Goal: Communication & Community: Answer question/provide support

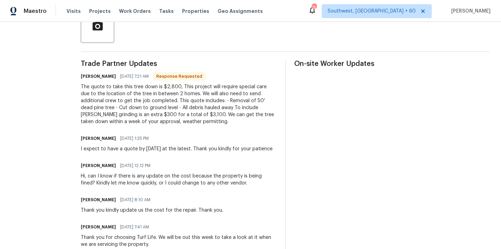
scroll to position [175, 0]
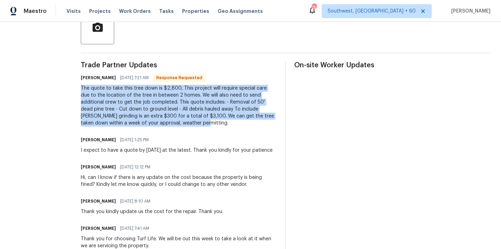
drag, startPoint x: 70, startPoint y: 87, endPoint x: 141, endPoint y: 129, distance: 82.9
click at [141, 129] on div "Trade Partner Updates Jennifer Wesela 10/02/2025 7:21 AM Response Requested The…" at bounding box center [179, 177] width 196 height 230
copy div "The quote to take this tree down is $2,800, This project will require special c…"
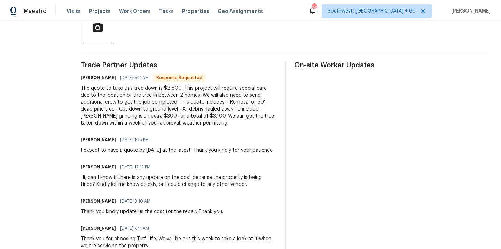
click at [107, 68] on span "Trade Partner Updates" at bounding box center [179, 65] width 196 height 7
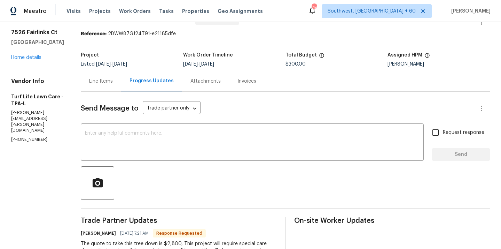
scroll to position [0, 0]
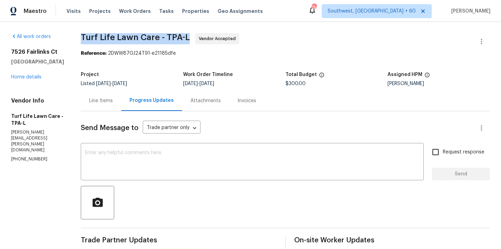
drag, startPoint x: 67, startPoint y: 38, endPoint x: 176, endPoint y: 37, distance: 109.0
click at [176, 37] on div "All work orders 7526 Fairlinks Ct Sarasota, FL 34243 Home details Vendor Info T…" at bounding box center [250, 250] width 501 height 456
copy span "Turf Life Lawn Care - TPA-L"
click at [138, 73] on div "Project" at bounding box center [132, 76] width 102 height 9
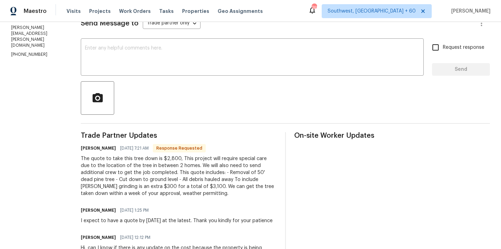
click at [167, 76] on div "Send Message to Trade partner only Trade partner only ​ x ​ Request response Se…" at bounding box center [285, 184] width 409 height 355
click at [167, 63] on textarea at bounding box center [252, 58] width 335 height 24
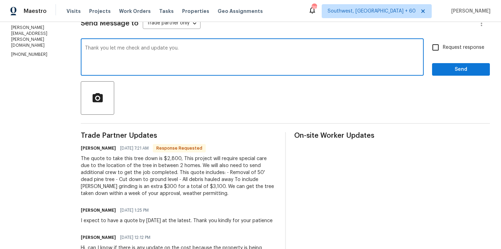
type textarea "Thank you let me check and update you."
click at [437, 48] on input "Request response" at bounding box center [435, 47] width 15 height 15
checkbox input "true"
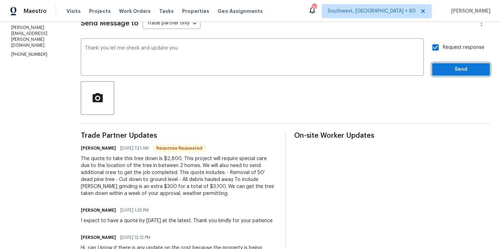
click at [440, 75] on button "Send" at bounding box center [461, 69] width 58 height 13
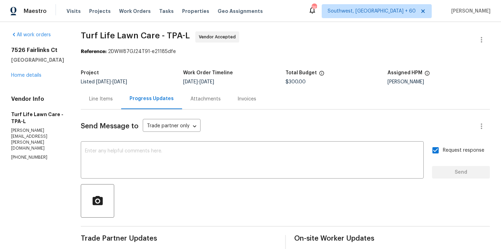
scroll to position [0, 0]
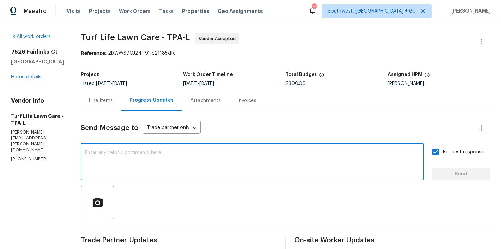
click at [114, 165] on textarea at bounding box center [252, 162] width 335 height 24
paste textarea "$3100 to include stump grinding. Please enforce that all work must be completed…"
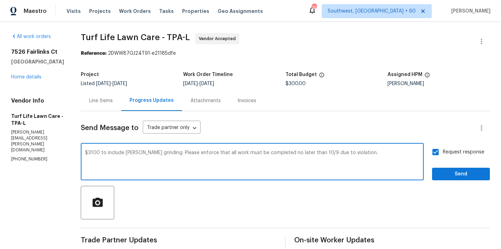
click at [85, 154] on textarea "$3100 to include stump grinding. Please enforce that all work must be completed…" at bounding box center [252, 162] width 335 height 24
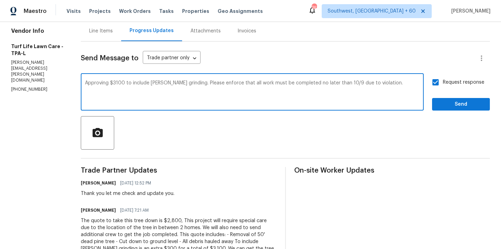
scroll to position [58, 0]
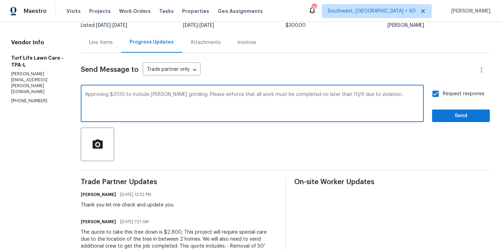
click at [326, 96] on textarea "Approving $3100 to include stump grinding. Please enforce that all work must be…" at bounding box center [252, 104] width 335 height 24
click at [386, 96] on textarea "Approving $3100 to include stump grinding. Please enforce that all work must be…" at bounding box center [252, 104] width 335 height 24
type textarea "Approving $3100 to include stump grinding. Please ensure that all work must be …"
click at [445, 114] on span "Send" at bounding box center [461, 115] width 47 height 9
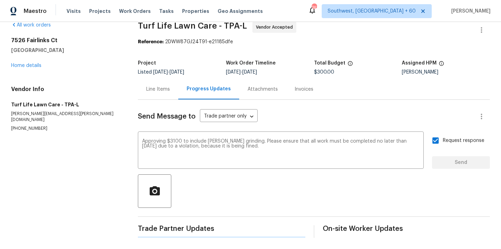
scroll to position [0, 0]
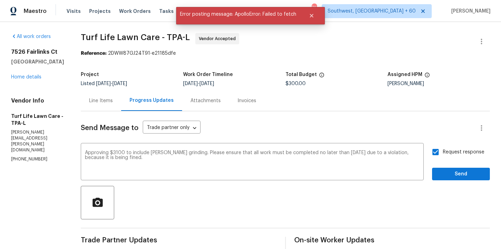
click at [438, 154] on input "Request response" at bounding box center [435, 152] width 15 height 15
click at [437, 153] on input "Request response" at bounding box center [435, 152] width 15 height 15
checkbox input "true"
click at [453, 175] on span "Send" at bounding box center [461, 174] width 47 height 9
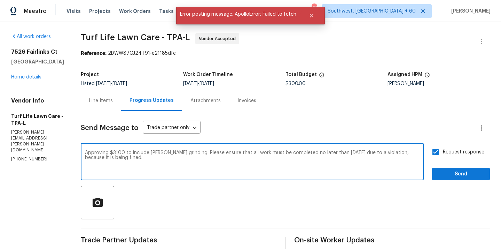
drag, startPoint x: 74, startPoint y: 150, endPoint x: 128, endPoint y: 164, distance: 55.7
click at [128, 164] on textarea "Approving $3100 to include stump grinding. Please ensure that all work must be …" at bounding box center [252, 162] width 335 height 24
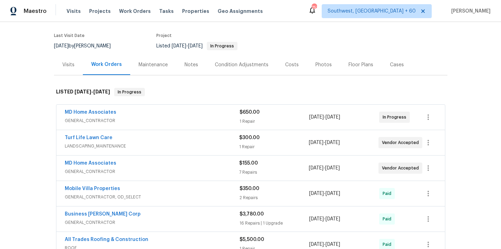
scroll to position [63, 0]
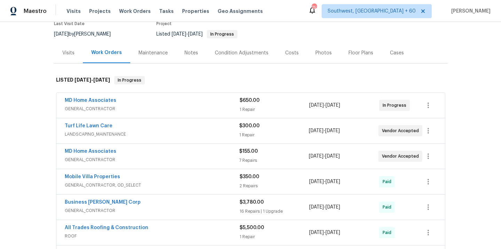
click at [111, 137] on span "LANDSCAPING_MAINTENANCE" at bounding box center [152, 134] width 175 height 7
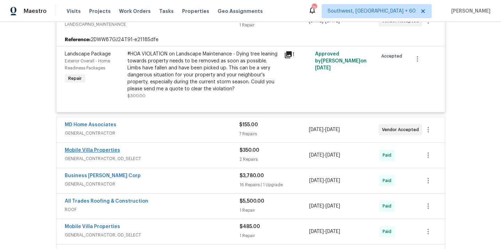
scroll to position [32, 0]
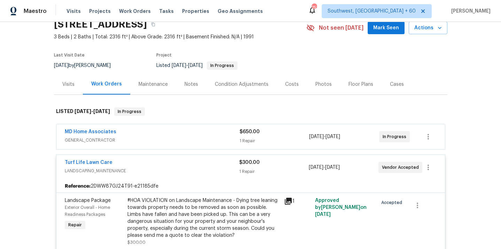
click at [79, 137] on span "GENERAL_CONTRACTOR" at bounding box center [152, 140] width 175 height 7
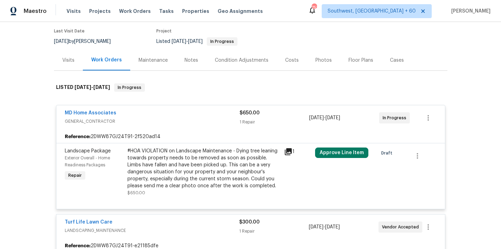
scroll to position [64, 0]
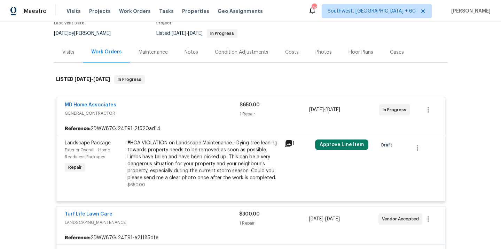
click at [86, 102] on span "MD Home Associates" at bounding box center [91, 104] width 52 height 7
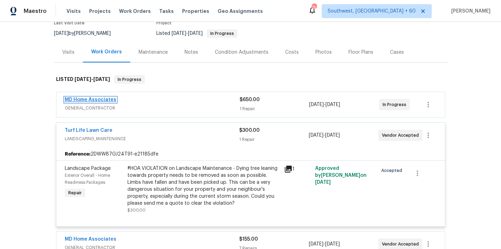
click at [93, 98] on link "MD Home Associates" at bounding box center [91, 99] width 52 height 5
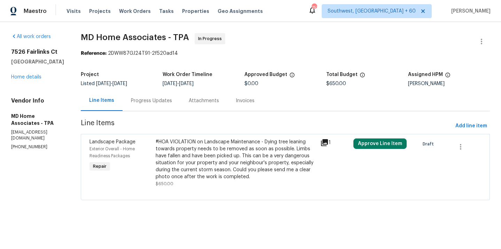
click at [153, 102] on div "Progress Updates" at bounding box center [151, 100] width 41 height 7
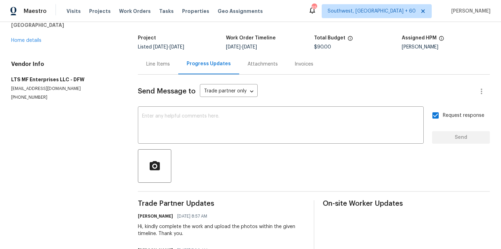
scroll to position [71, 0]
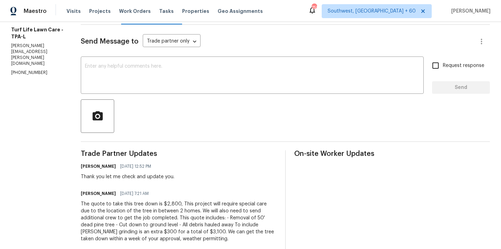
scroll to position [96, 0]
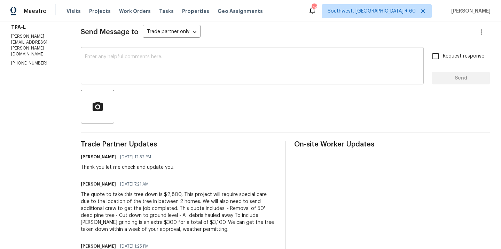
click at [181, 67] on textarea at bounding box center [252, 66] width 335 height 24
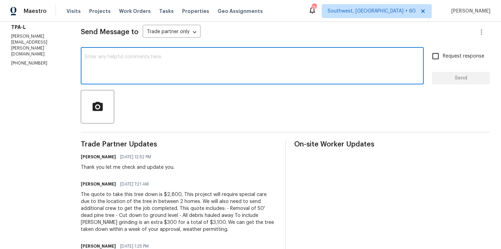
paste textarea "Approving $3100 to include [PERSON_NAME] grinding. Please ensure that all work …"
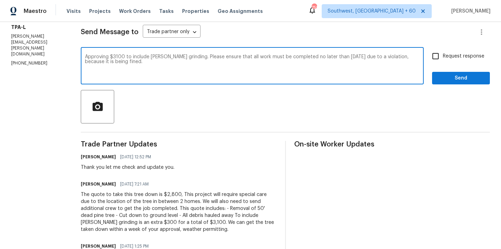
type textarea "Approving $3100 to include stump grinding. Please ensure that all work must be …"
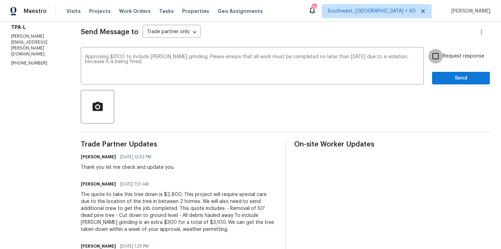
click at [438, 57] on input "Request response" at bounding box center [435, 56] width 15 height 15
checkbox input "true"
click at [443, 77] on span "Send" at bounding box center [461, 78] width 47 height 9
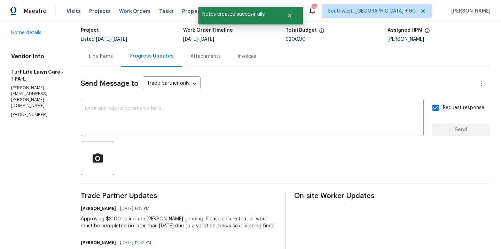
scroll to position [31, 0]
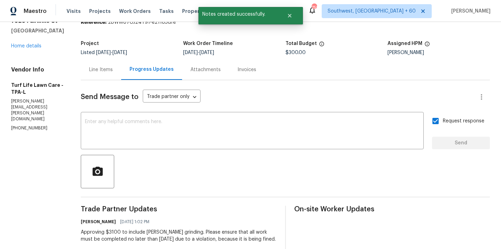
click at [92, 70] on div "Line Items" at bounding box center [101, 69] width 24 height 7
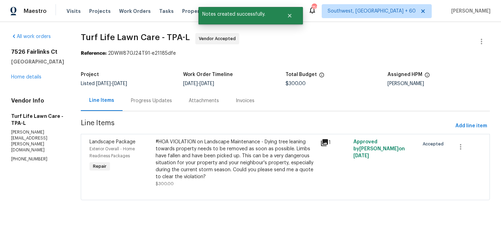
click at [178, 161] on div "#HOA VIOLATION on Landscape Maintenance - Dying tree leaning towards property n…" at bounding box center [236, 159] width 161 height 42
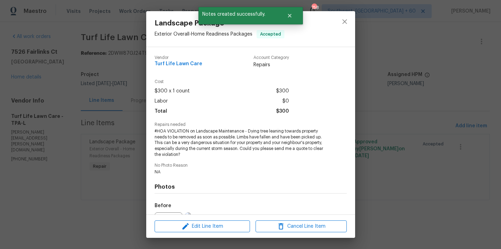
scroll to position [78, 0]
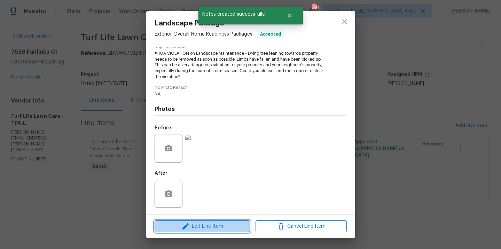
click at [187, 222] on icon "button" at bounding box center [186, 226] width 8 height 8
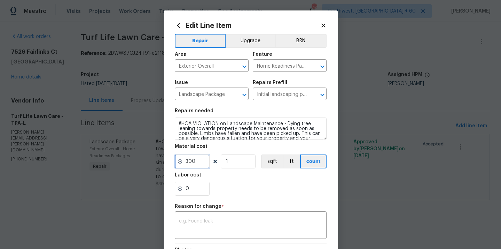
drag, startPoint x: 198, startPoint y: 161, endPoint x: 176, endPoint y: 161, distance: 21.6
click at [176, 161] on input "300" at bounding box center [192, 161] width 35 height 14
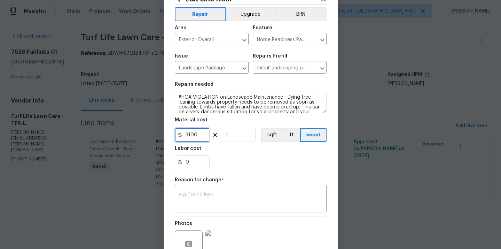
scroll to position [82, 0]
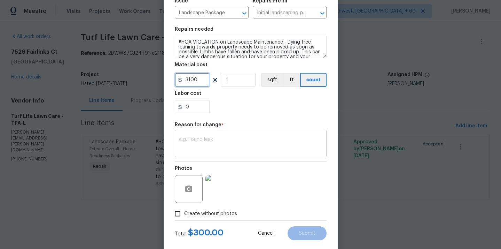
type input "3100"
click at [219, 147] on textarea at bounding box center [251, 144] width 144 height 15
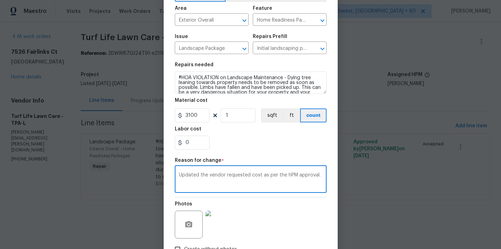
scroll to position [28, 0]
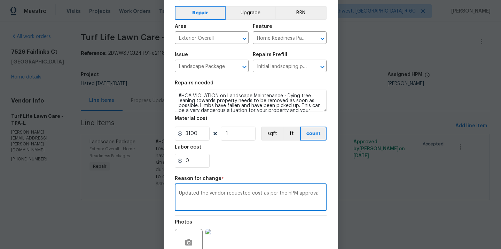
type textarea "Updated the vendor requested cost as per the hPM approval."
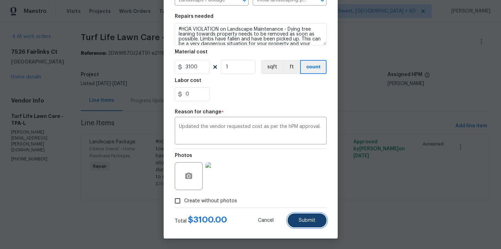
click at [298, 218] on button "Submit" at bounding box center [307, 220] width 39 height 14
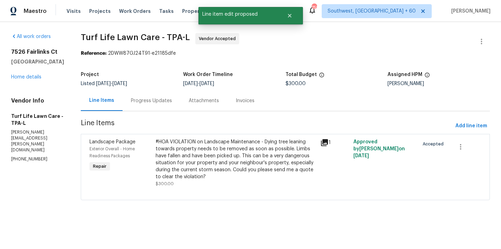
scroll to position [0, 0]
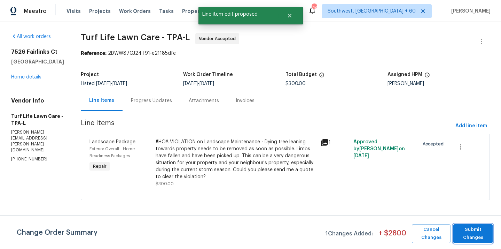
click at [475, 231] on span "Submit Changes" at bounding box center [473, 233] width 32 height 16
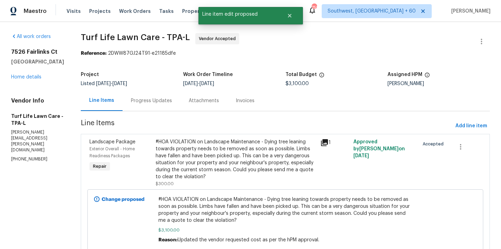
scroll to position [28, 0]
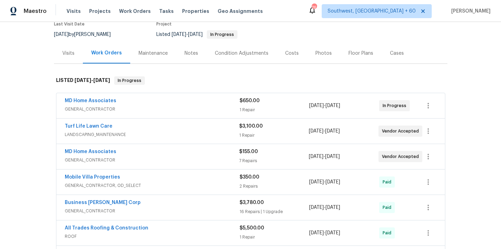
scroll to position [105, 0]
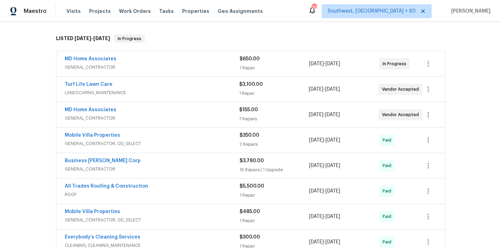
click at [102, 65] on span "GENERAL_CONTRACTOR" at bounding box center [152, 67] width 175 height 7
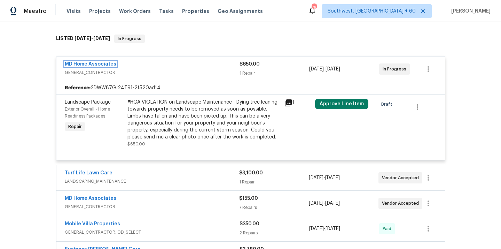
click at [97, 64] on link "MD Home Associates" at bounding box center [91, 64] width 52 height 5
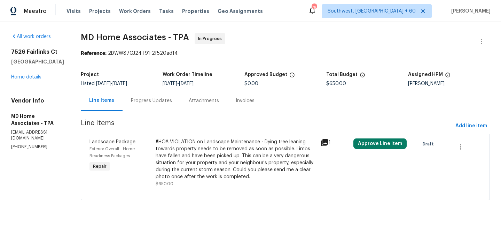
click at [161, 101] on div "Progress Updates" at bounding box center [151, 100] width 41 height 7
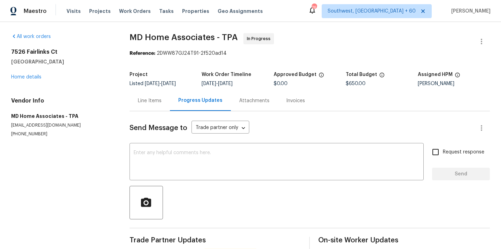
click at [151, 101] on div "Line Items" at bounding box center [150, 100] width 24 height 7
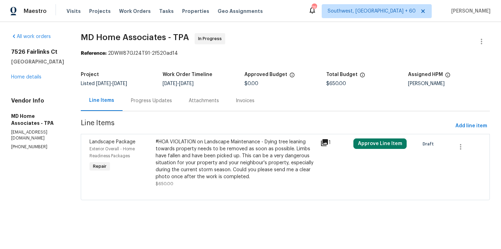
click at [172, 106] on div "Progress Updates" at bounding box center [152, 100] width 58 height 21
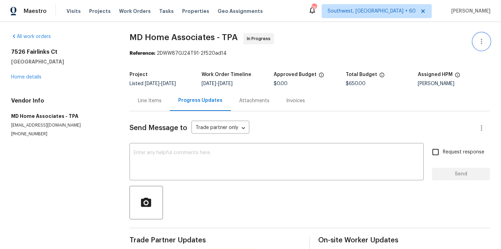
click at [482, 41] on icon "button" at bounding box center [481, 42] width 1 height 6
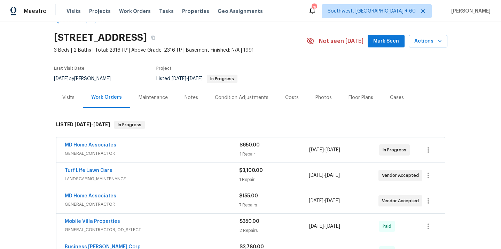
scroll to position [24, 0]
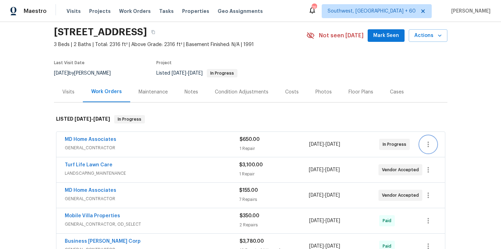
click at [430, 147] on icon "button" at bounding box center [428, 144] width 8 height 8
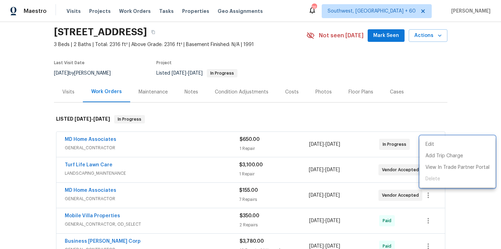
click at [110, 148] on div at bounding box center [250, 124] width 501 height 249
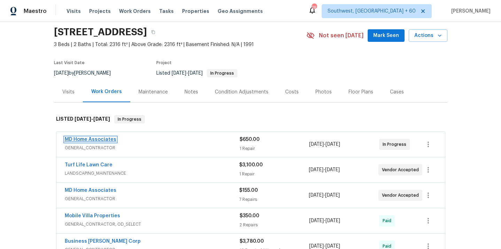
click at [103, 140] on link "MD Home Associates" at bounding box center [91, 139] width 52 height 5
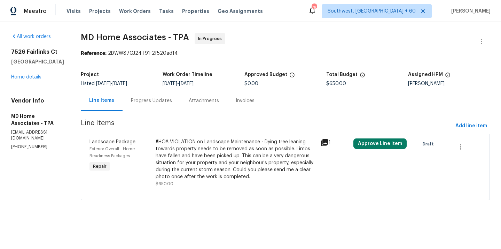
click at [157, 96] on div "Progress Updates" at bounding box center [152, 100] width 58 height 21
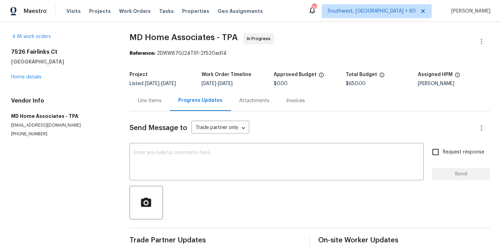
click at [162, 99] on div "Line Items" at bounding box center [150, 100] width 24 height 7
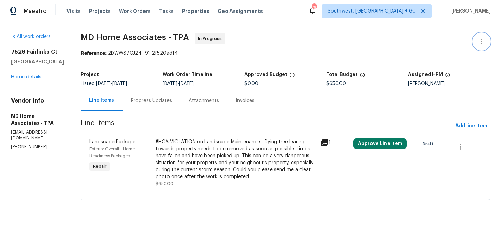
click at [487, 42] on button "button" at bounding box center [481, 41] width 17 height 17
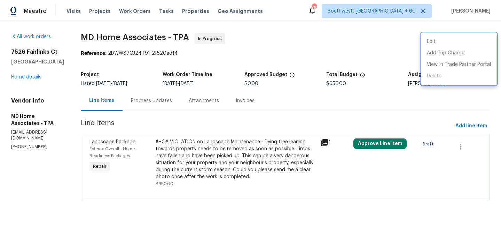
click at [353, 31] on div at bounding box center [250, 124] width 501 height 249
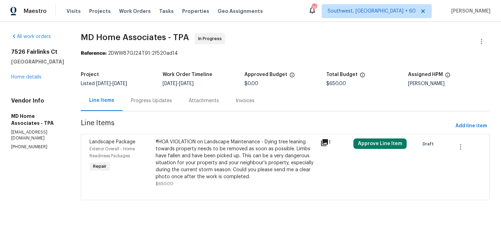
click at [157, 101] on div "Progress Updates" at bounding box center [151, 100] width 41 height 7
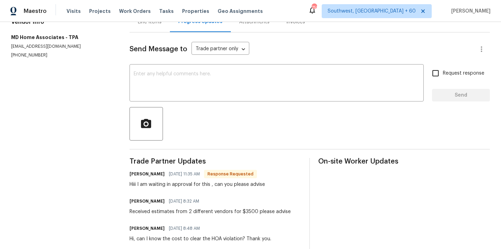
scroll to position [72, 0]
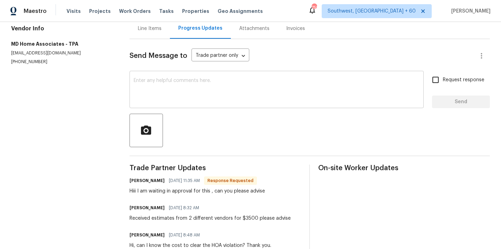
click at [173, 87] on textarea at bounding box center [277, 90] width 286 height 24
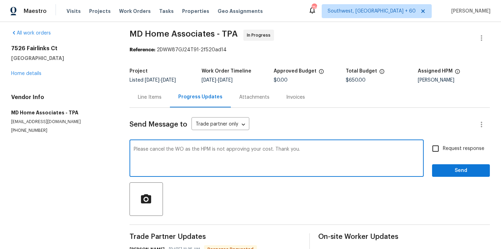
scroll to position [2, 0]
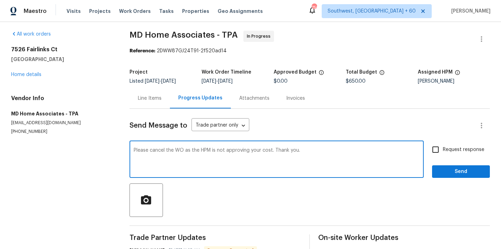
type textarea "Please cancel the WO as the HPM is not approving your cost. Thank you."
click at [485, 124] on icon "button" at bounding box center [482, 125] width 8 height 8
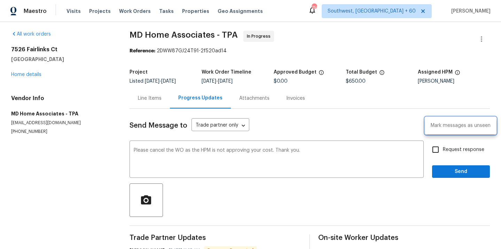
click at [393, 120] on div at bounding box center [250, 124] width 501 height 249
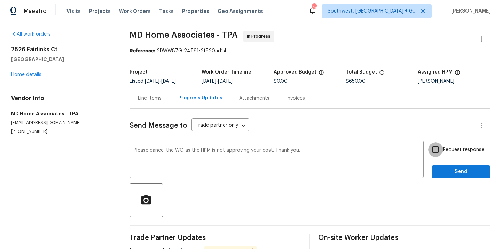
click at [438, 152] on input "Request response" at bounding box center [435, 149] width 15 height 15
checkbox input "true"
click at [456, 171] on span "Send" at bounding box center [461, 171] width 47 height 9
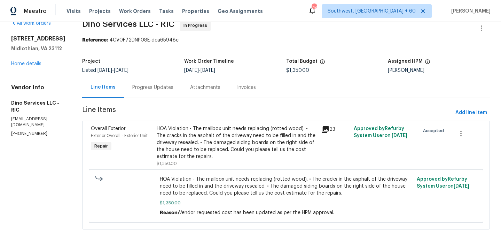
click at [167, 93] on div "Progress Updates" at bounding box center [153, 87] width 58 height 21
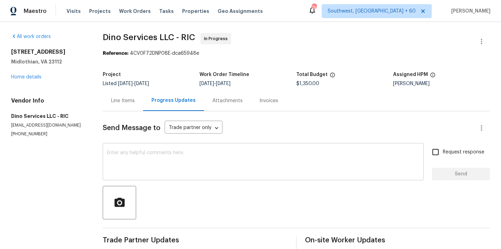
click at [178, 166] on textarea at bounding box center [263, 162] width 313 height 24
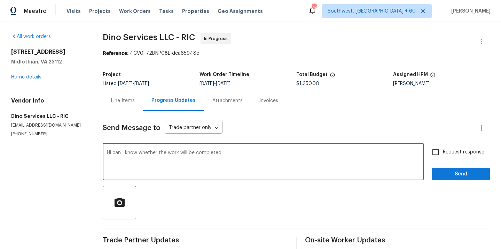
scroll to position [14, 0]
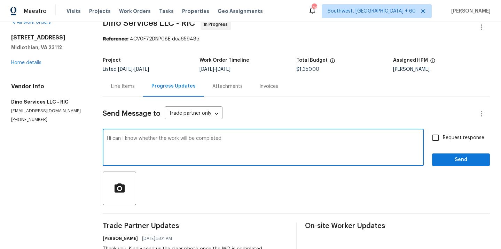
drag, startPoint x: 171, startPoint y: 139, endPoint x: 188, endPoint y: 139, distance: 17.8
click at [188, 139] on textarea "Hi can I know whether the work will be completed" at bounding box center [263, 148] width 313 height 24
click at [219, 137] on textarea "Hi can I know whether the work is completed" at bounding box center [263, 148] width 313 height 24
click at [219, 142] on textarea "Hi, can I know whether the work is completed?" at bounding box center [263, 148] width 313 height 24
type textarea "Hi, can I know whether the work is completed? Kindly upload the photos. Thank y…"
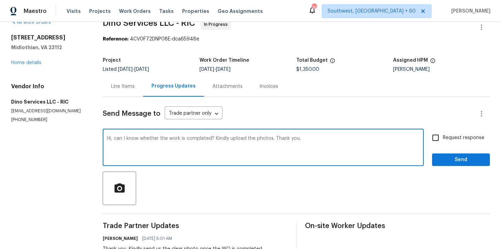
click at [437, 136] on input "Request response" at bounding box center [435, 137] width 15 height 15
checkbox input "true"
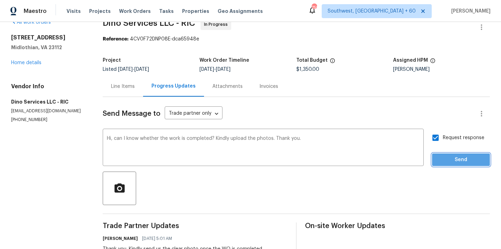
click at [440, 157] on span "Send" at bounding box center [461, 159] width 47 height 9
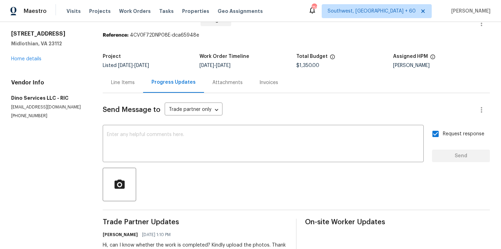
click at [123, 87] on div "Line Items" at bounding box center [123, 82] width 40 height 21
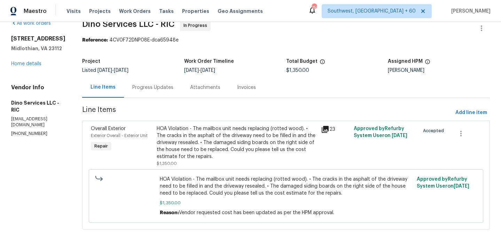
click at [216, 147] on div "HOA Violation - The mailbox unit needs replacing (rotted wood). • The cracks in…" at bounding box center [237, 142] width 160 height 35
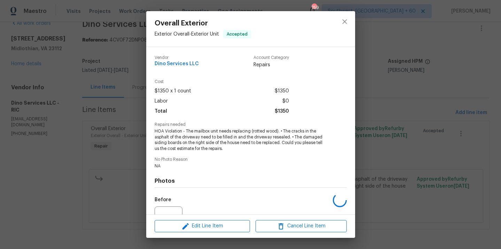
scroll to position [72, 0]
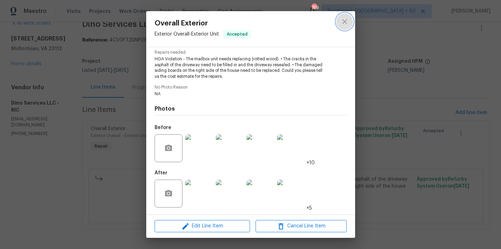
click at [345, 23] on icon "close" at bounding box center [345, 21] width 8 height 8
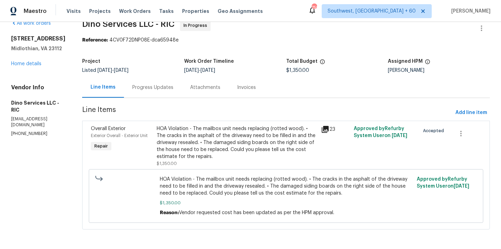
click at [174, 150] on div "HOA Violation - The mailbox unit needs replacing (rotted wood). • The cracks in…" at bounding box center [237, 142] width 160 height 35
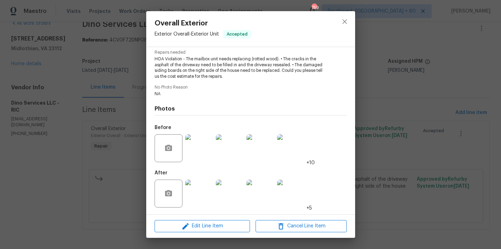
click at [199, 204] on img at bounding box center [199, 193] width 28 height 28
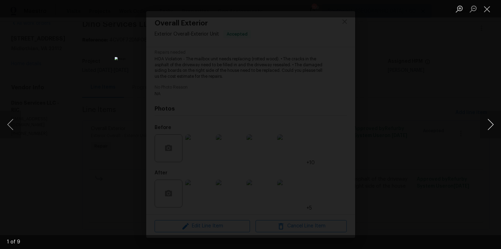
click at [485, 122] on button "Next image" at bounding box center [490, 124] width 21 height 28
click at [492, 128] on button "Next image" at bounding box center [490, 124] width 21 height 28
click at [488, 126] on button "Next image" at bounding box center [490, 124] width 21 height 28
click at [492, 123] on button "Next image" at bounding box center [490, 124] width 21 height 28
click at [494, 128] on button "Next image" at bounding box center [490, 124] width 21 height 28
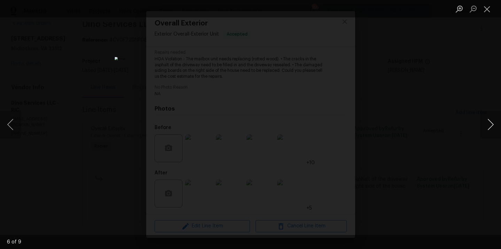
click at [489, 128] on button "Next image" at bounding box center [490, 124] width 21 height 28
click at [486, 6] on button "Close lightbox" at bounding box center [487, 9] width 14 height 12
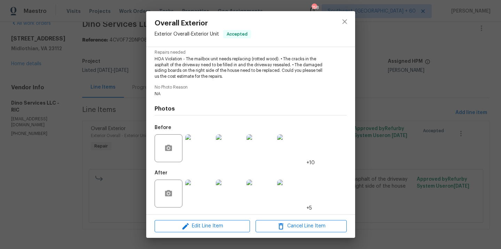
click at [206, 134] on img at bounding box center [199, 148] width 28 height 28
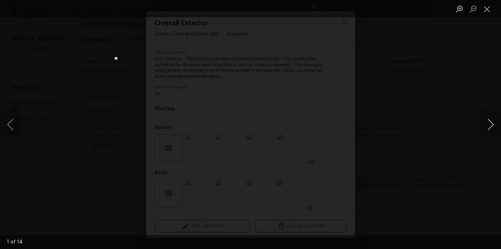
click at [486, 116] on button "Next image" at bounding box center [490, 124] width 21 height 28
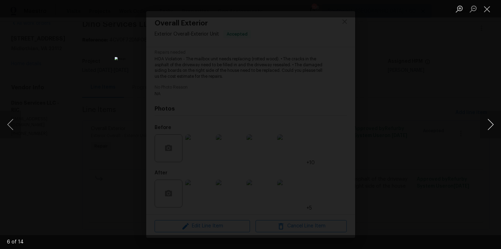
click at [486, 116] on button "Next image" at bounding box center [490, 124] width 21 height 28
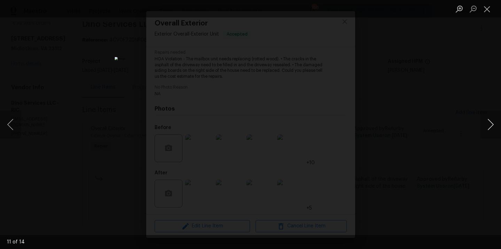
click at [486, 116] on button "Next image" at bounding box center [490, 124] width 21 height 28
click at [486, 1] on li "Lightbox" at bounding box center [487, 8] width 14 height 17
click at [484, 7] on button "Close lightbox" at bounding box center [487, 9] width 14 height 12
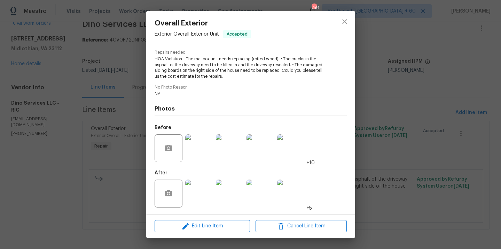
click at [206, 190] on img at bounding box center [199, 193] width 28 height 28
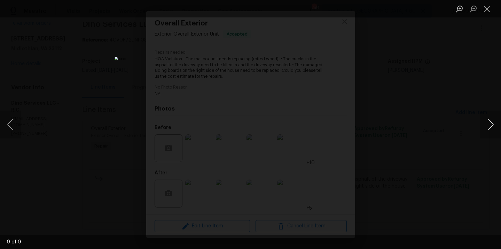
click at [488, 133] on button "Next image" at bounding box center [490, 124] width 21 height 28
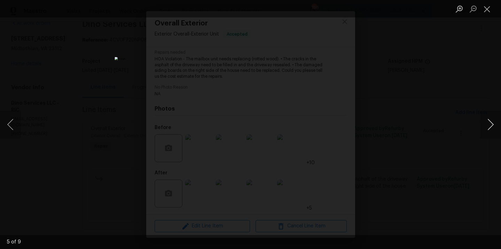
click at [488, 133] on button "Next image" at bounding box center [490, 124] width 21 height 28
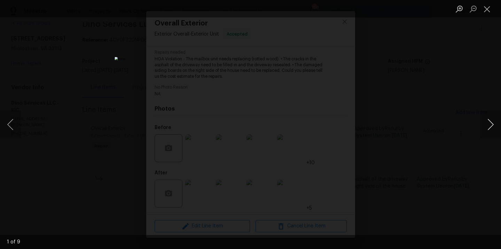
click at [488, 133] on button "Next image" at bounding box center [490, 124] width 21 height 28
click at [489, 12] on button "Close lightbox" at bounding box center [487, 9] width 14 height 12
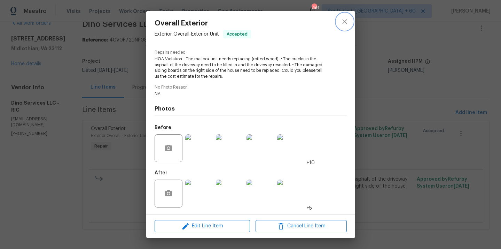
click at [347, 26] on button "close" at bounding box center [345, 21] width 17 height 17
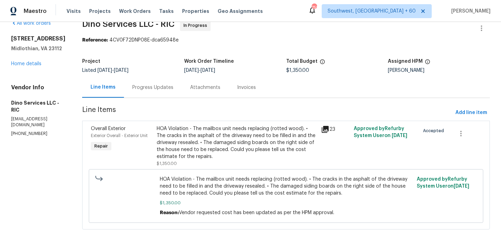
click at [162, 86] on div "Progress Updates" at bounding box center [152, 87] width 41 height 7
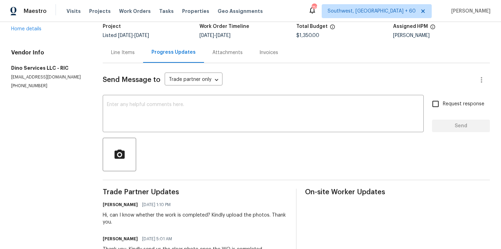
scroll to position [100, 0]
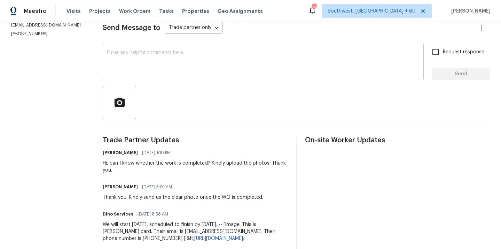
click at [163, 67] on textarea at bounding box center [263, 62] width 313 height 24
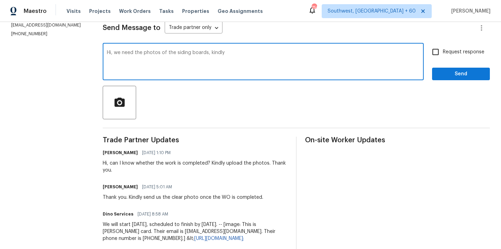
click at [230, 56] on textarea "Hi, we need the photos of the siding boards, kindly" at bounding box center [263, 62] width 313 height 24
type textarea "Hi, we need the photos of the siding boards. Kindly upload it asap? Thank you."
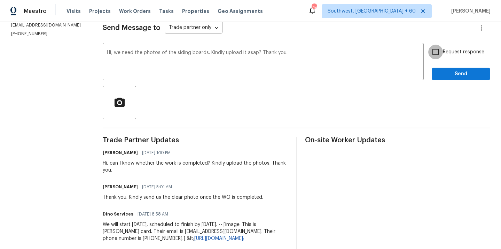
click at [437, 54] on input "Request response" at bounding box center [435, 52] width 15 height 15
checkbox input "true"
click at [439, 69] on button "Send" at bounding box center [461, 74] width 58 height 13
